Goal: Contribute content

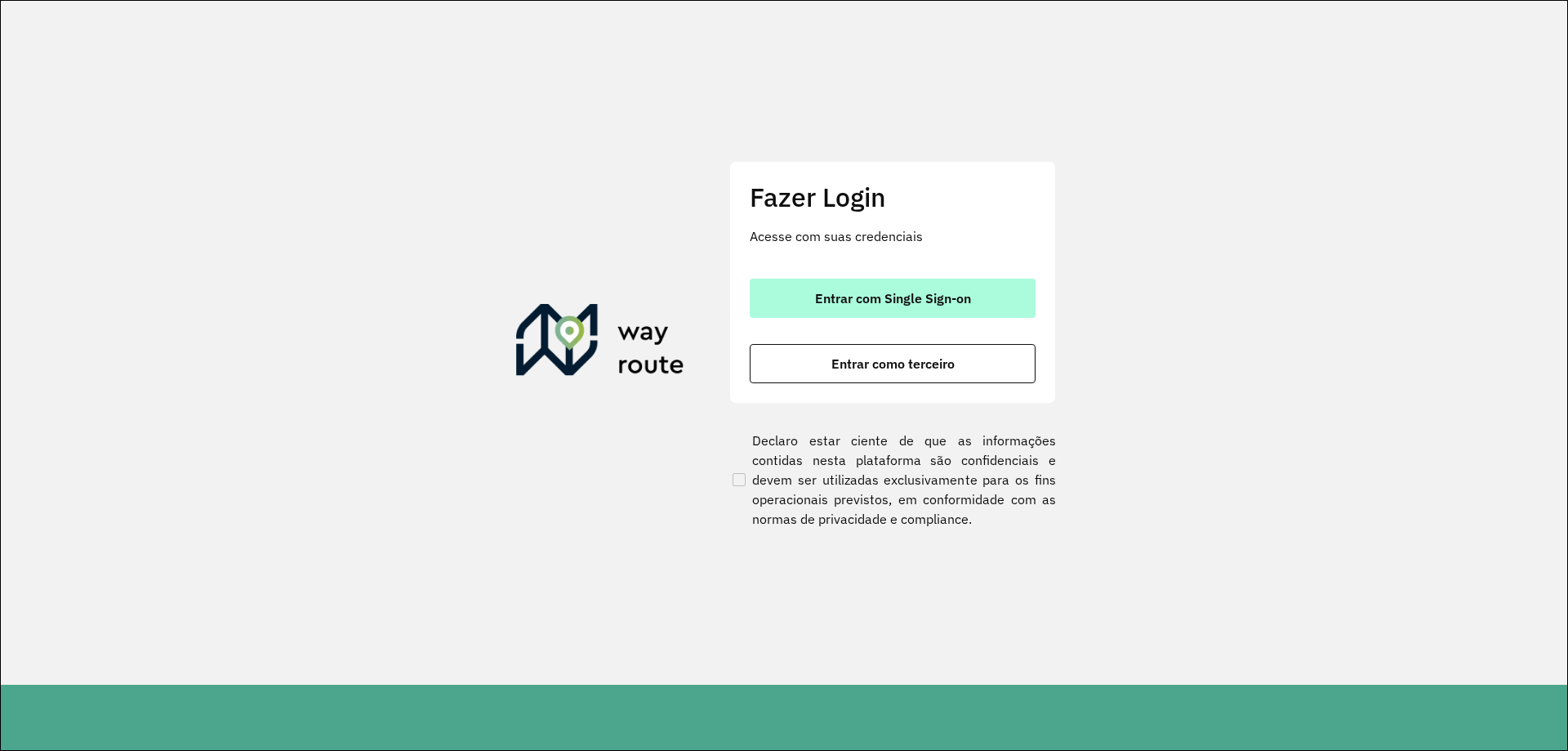
click at [911, 287] on button "Entrar com Single Sign-on" at bounding box center [893, 297] width 286 height 39
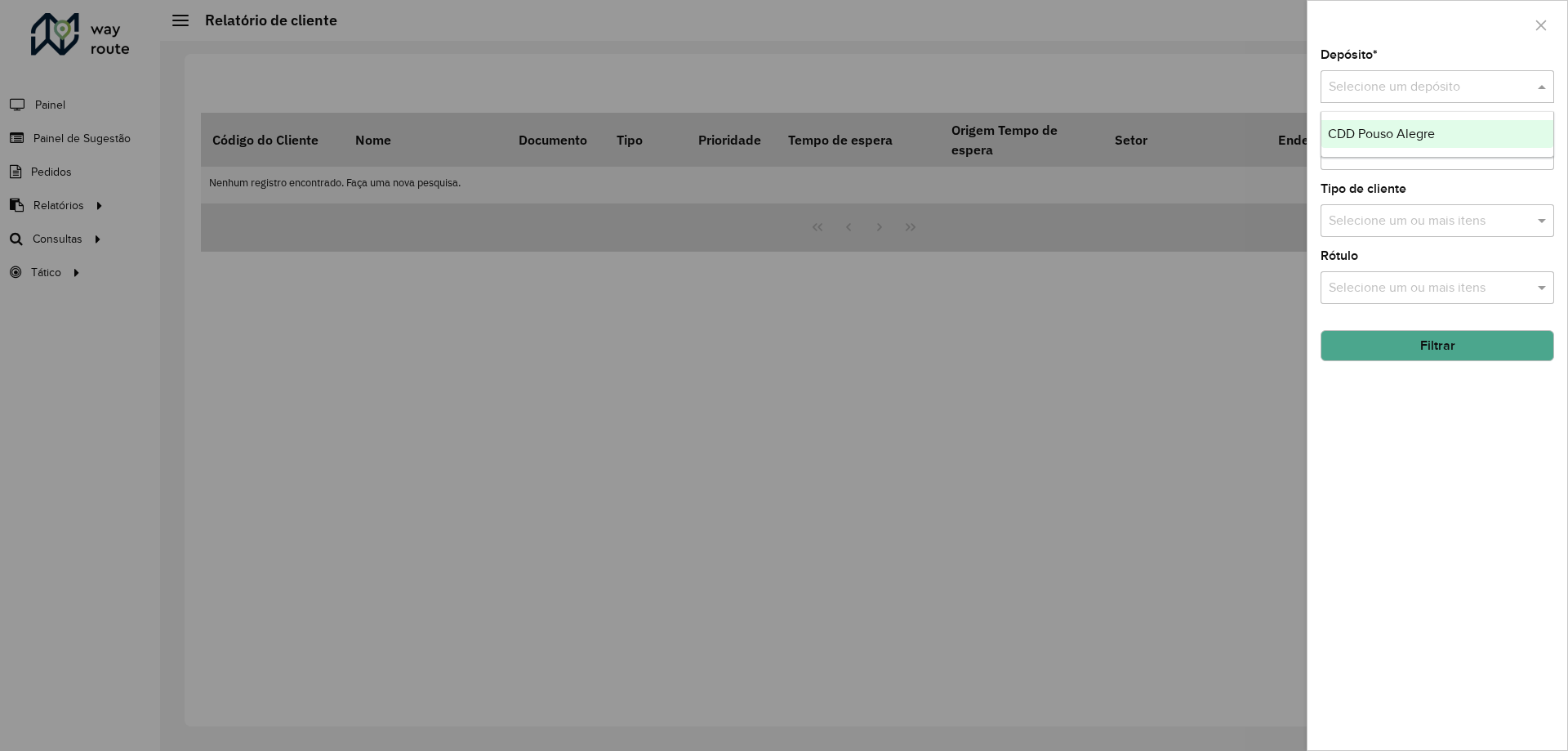
click at [1450, 82] on input "text" at bounding box center [1421, 87] width 185 height 20
click at [1410, 135] on span "CDD Pouso Alegre" at bounding box center [1381, 133] width 107 height 14
click at [1536, 15] on button "button" at bounding box center [1540, 25] width 26 height 26
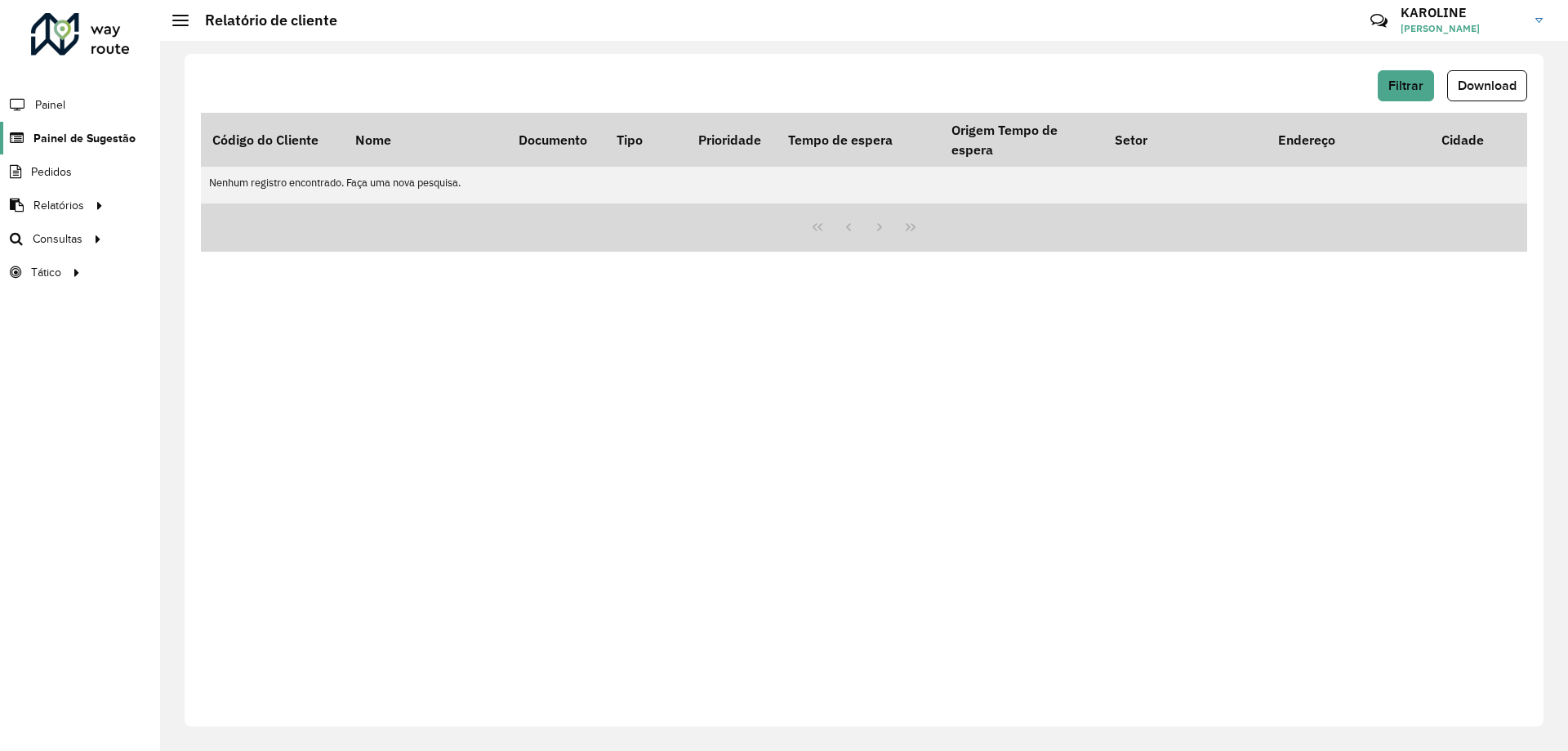
click at [122, 139] on span "Painel de Sugestão" at bounding box center [84, 138] width 102 height 17
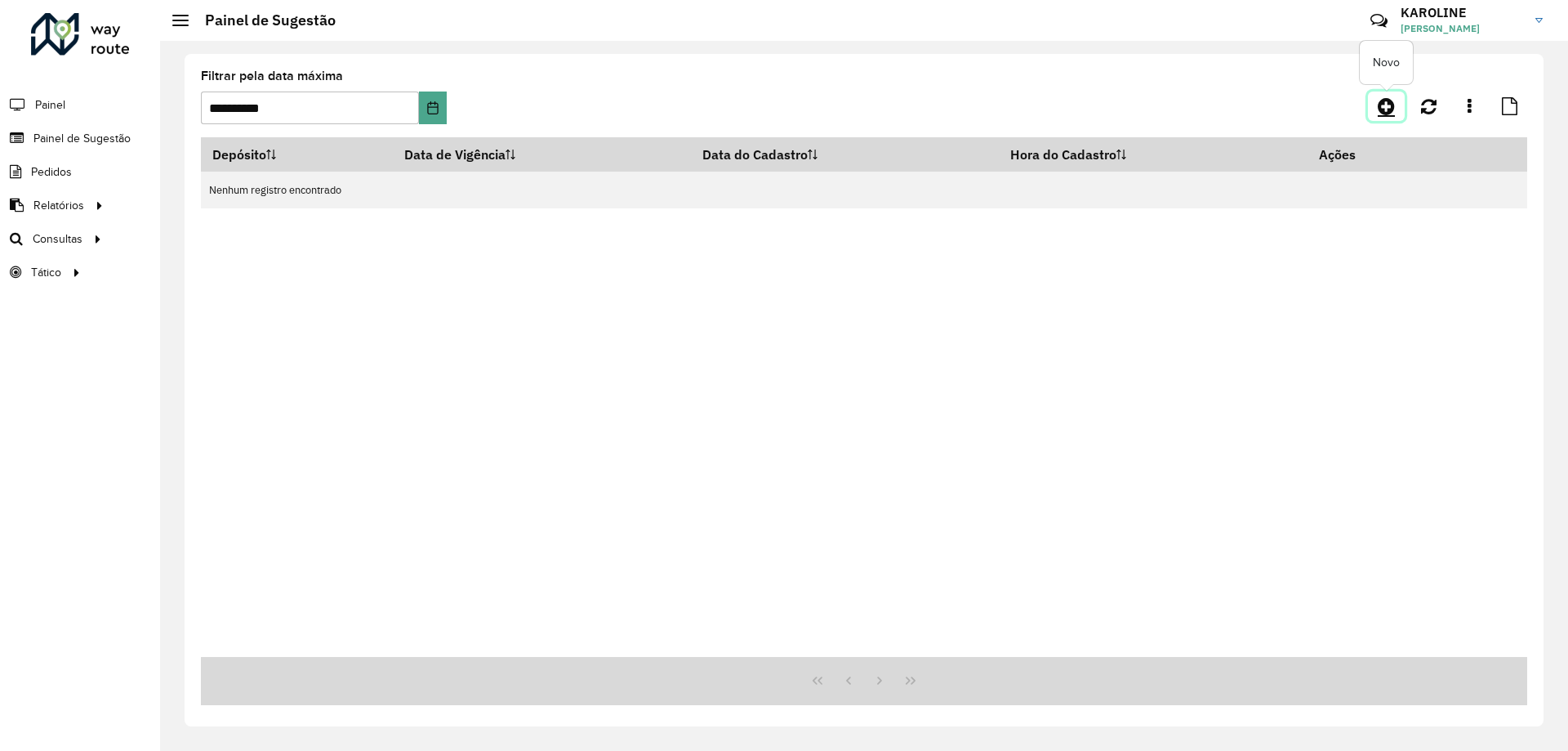
click at [1385, 111] on icon at bounding box center [1385, 106] width 17 height 20
